Goal: Find specific page/section: Find specific page/section

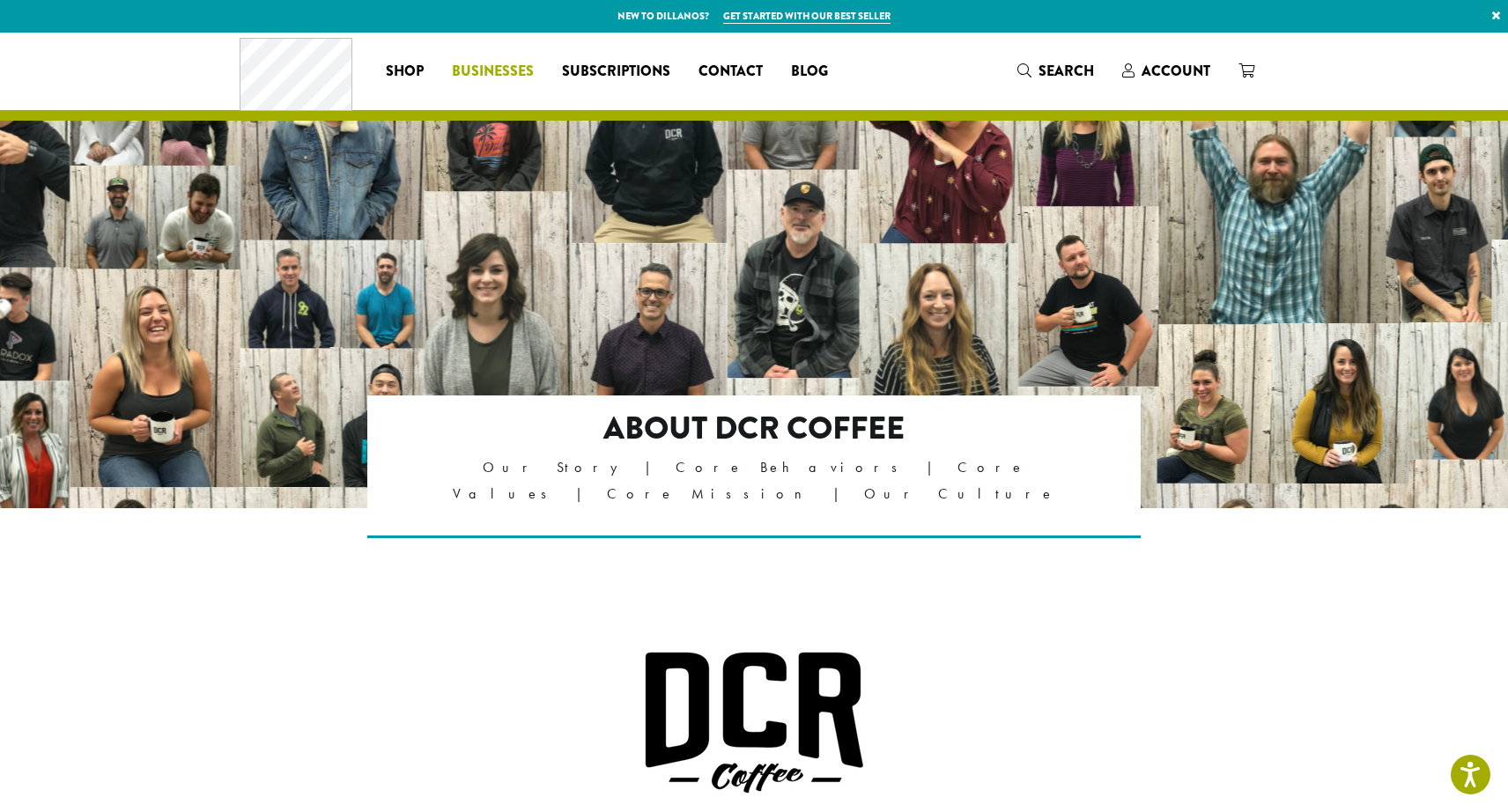
click at [491, 71] on span "Businesses" at bounding box center [492, 71] width 82 height 22
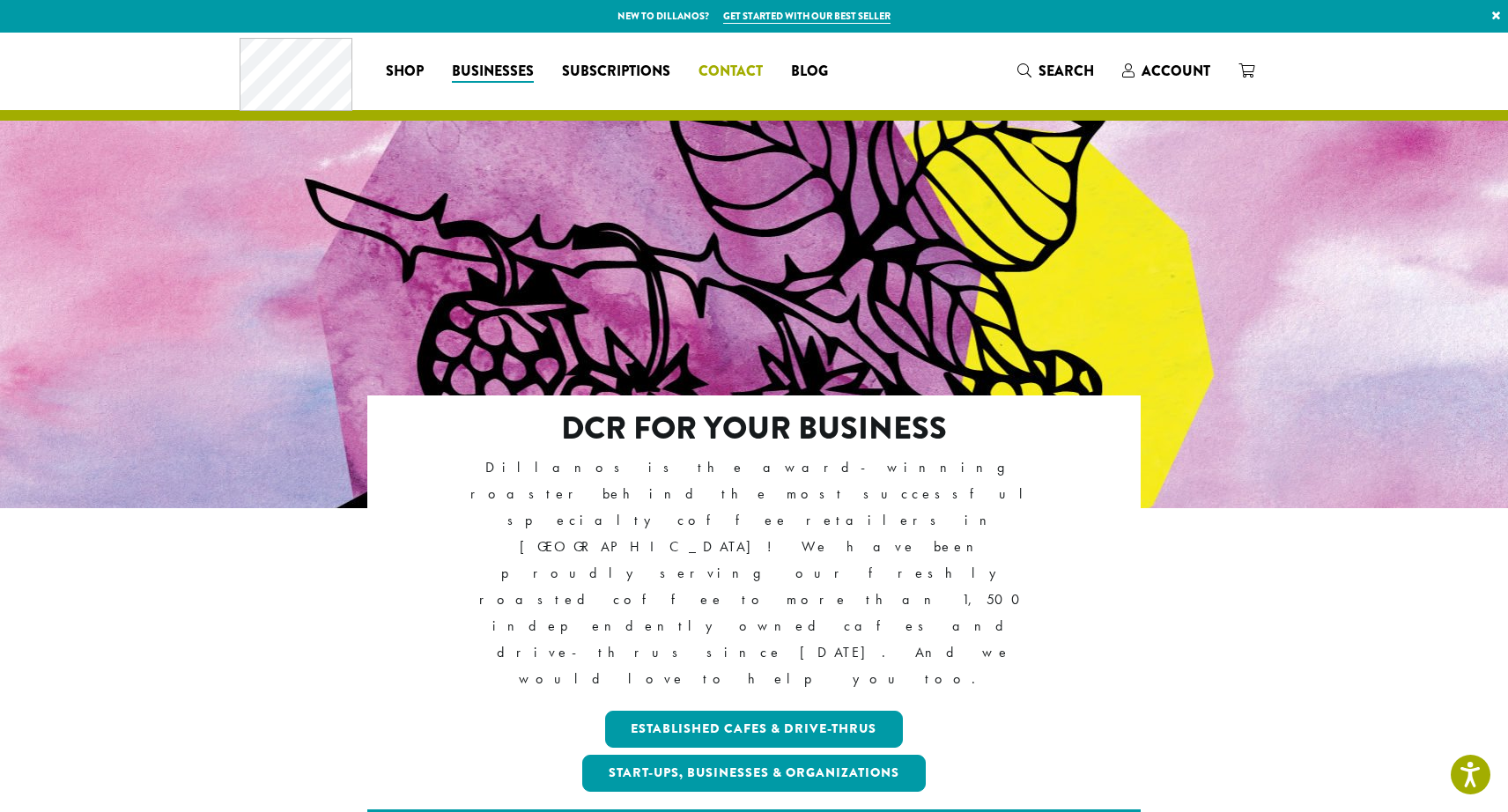
click at [751, 71] on span "Contact" at bounding box center [730, 71] width 64 height 22
